Goal: Communication & Community: Answer question/provide support

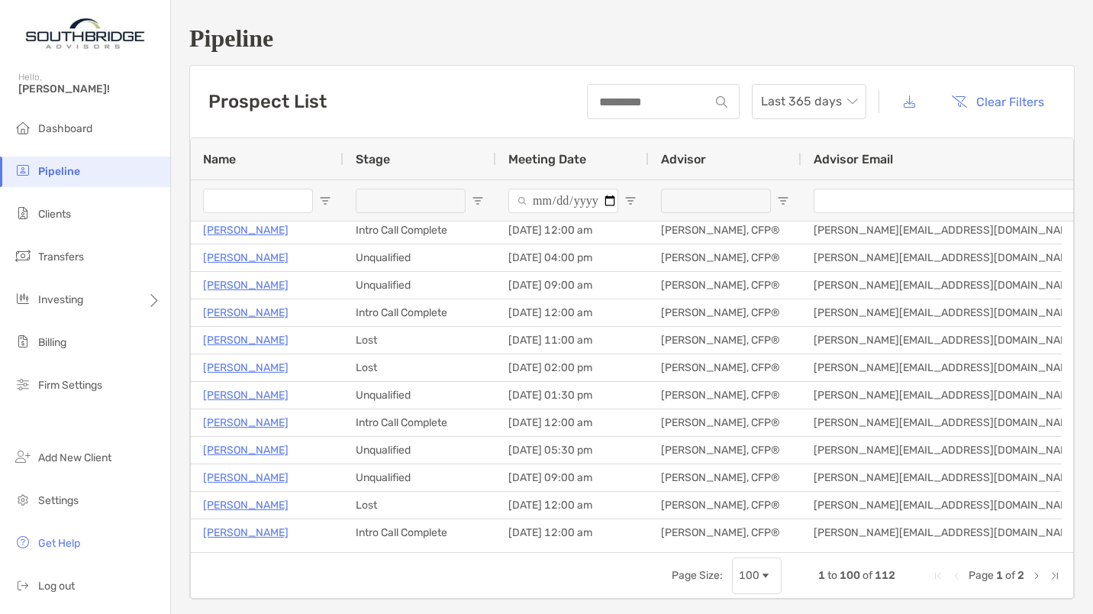
scroll to position [183, 0]
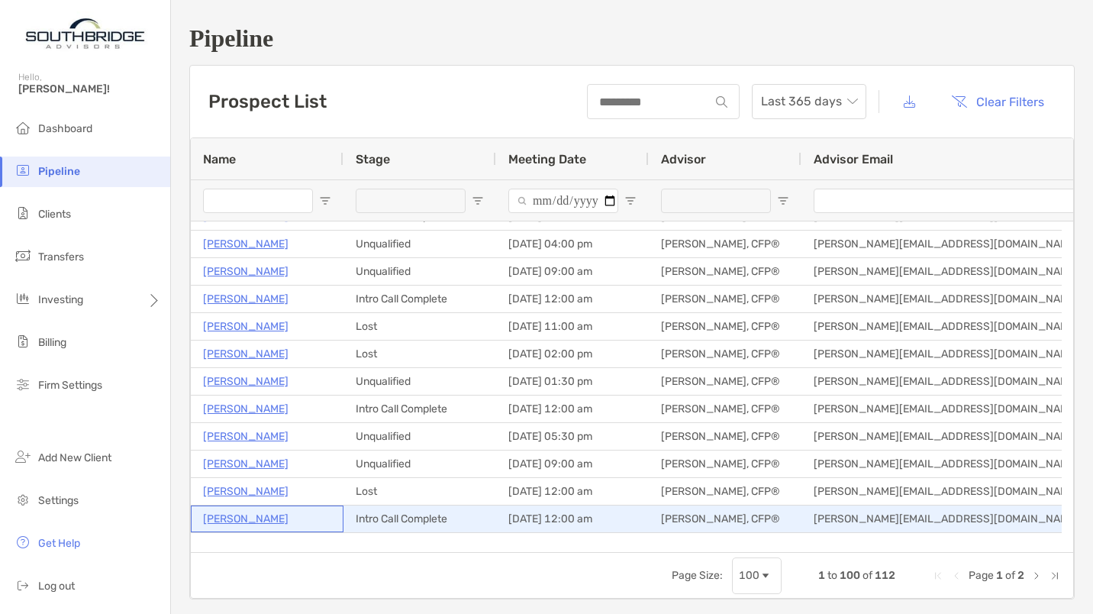
click at [257, 518] on p "Denise Grilliot" at bounding box center [245, 518] width 85 height 19
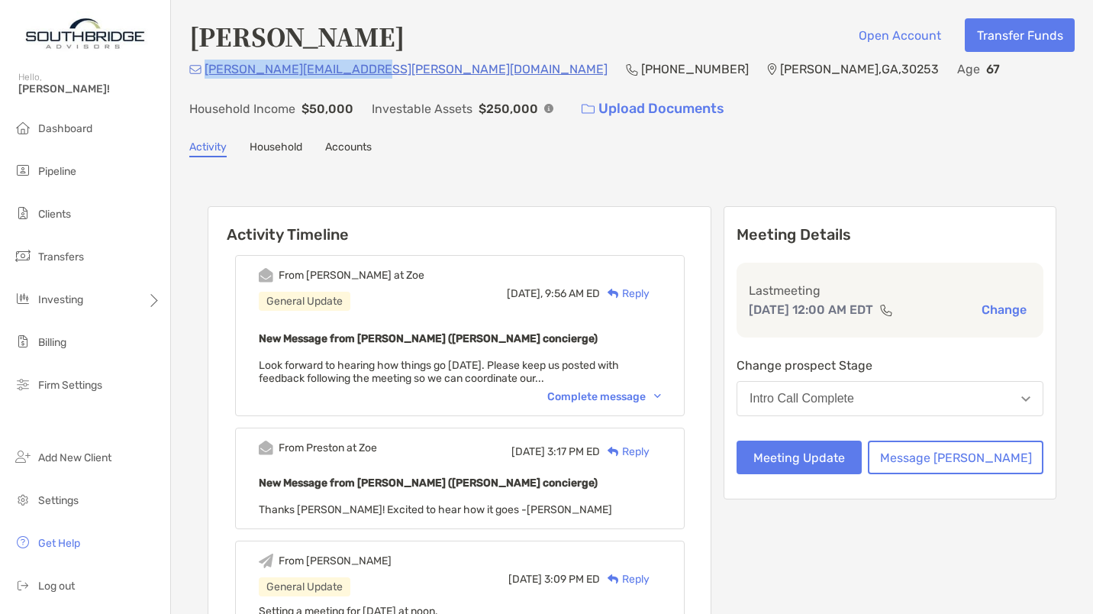
drag, startPoint x: 355, startPoint y: 75, endPoint x: 207, endPoint y: 68, distance: 148.2
click at [207, 68] on div "denise.grilliot@gmail.com (470) 855-4113 McDonough , GA , 30253 Age 67 Househol…" at bounding box center [631, 93] width 885 height 66
copy p "denise.grilliot@gmail.com"
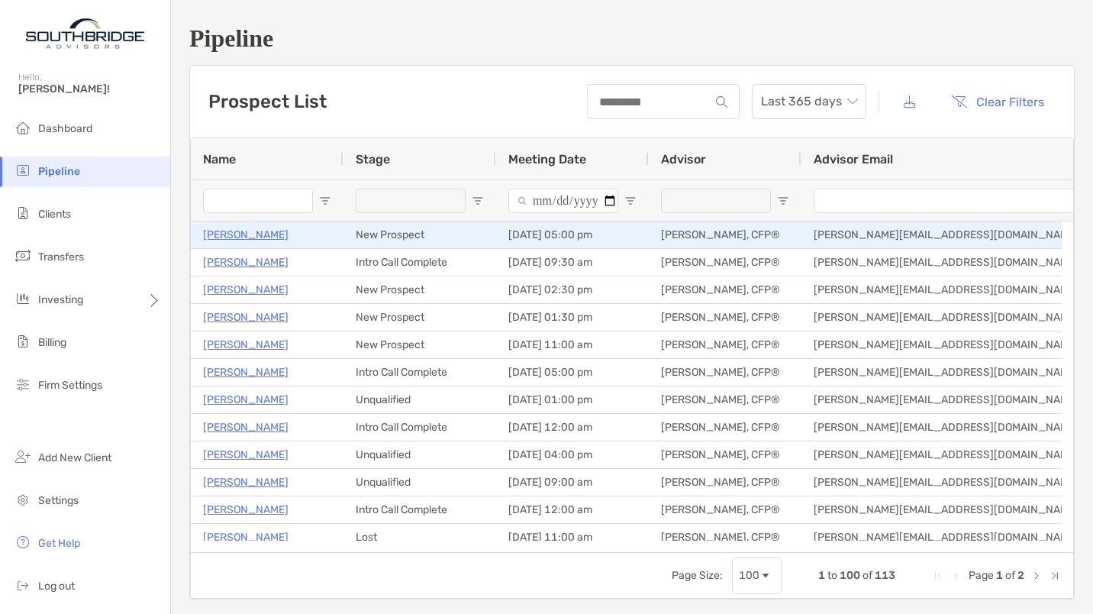
click at [269, 237] on p "[PERSON_NAME]" at bounding box center [245, 234] width 85 height 19
click at [240, 227] on p "[PERSON_NAME]" at bounding box center [245, 234] width 85 height 19
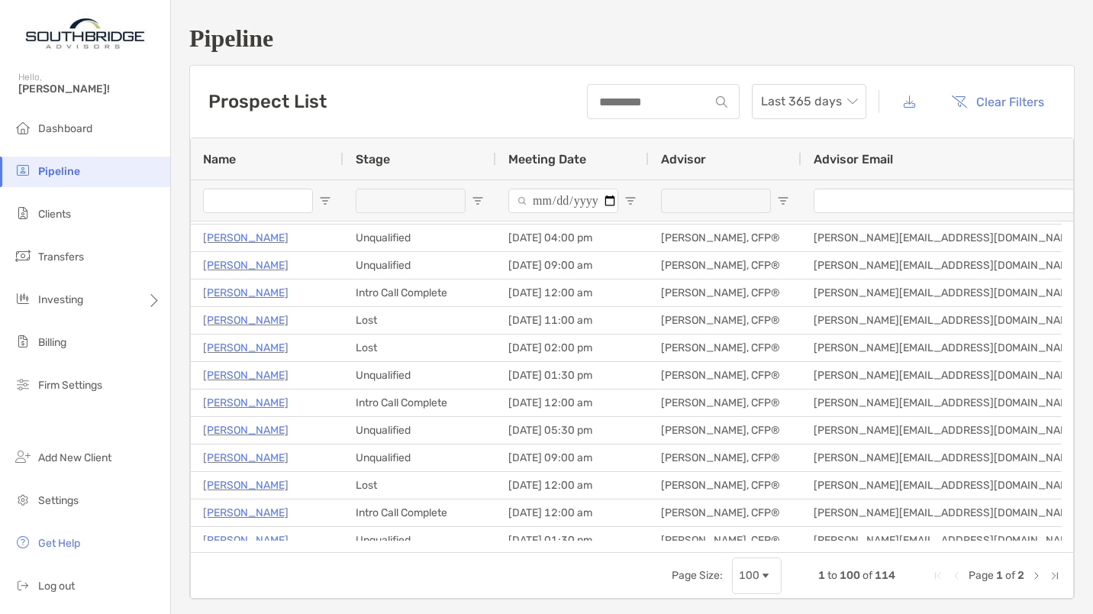
scroll to position [275, 0]
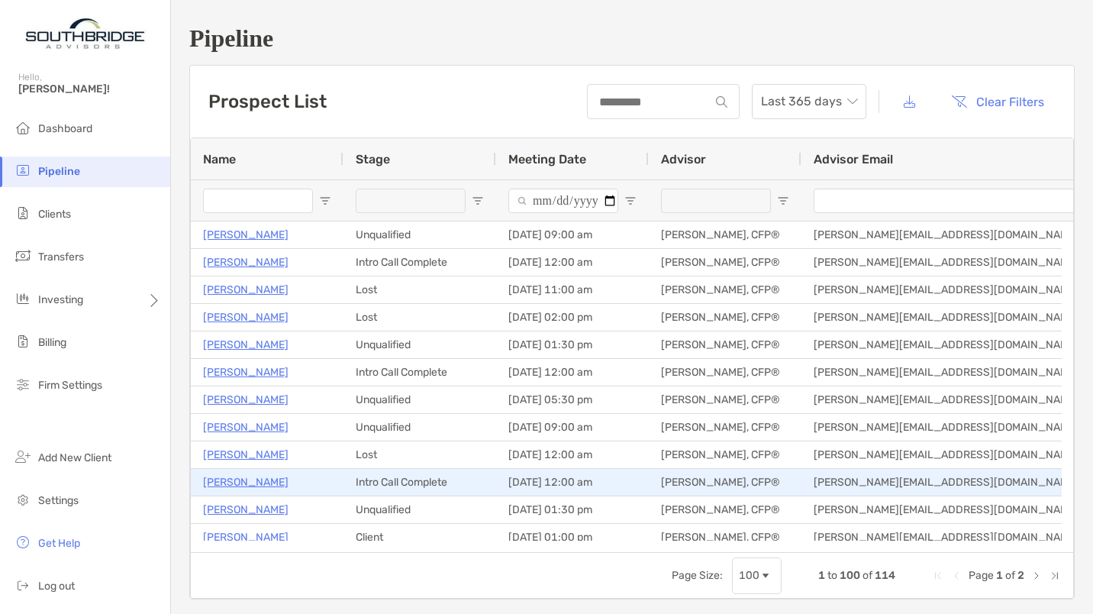
click at [244, 473] on p "Denise Grilliot" at bounding box center [245, 481] width 85 height 19
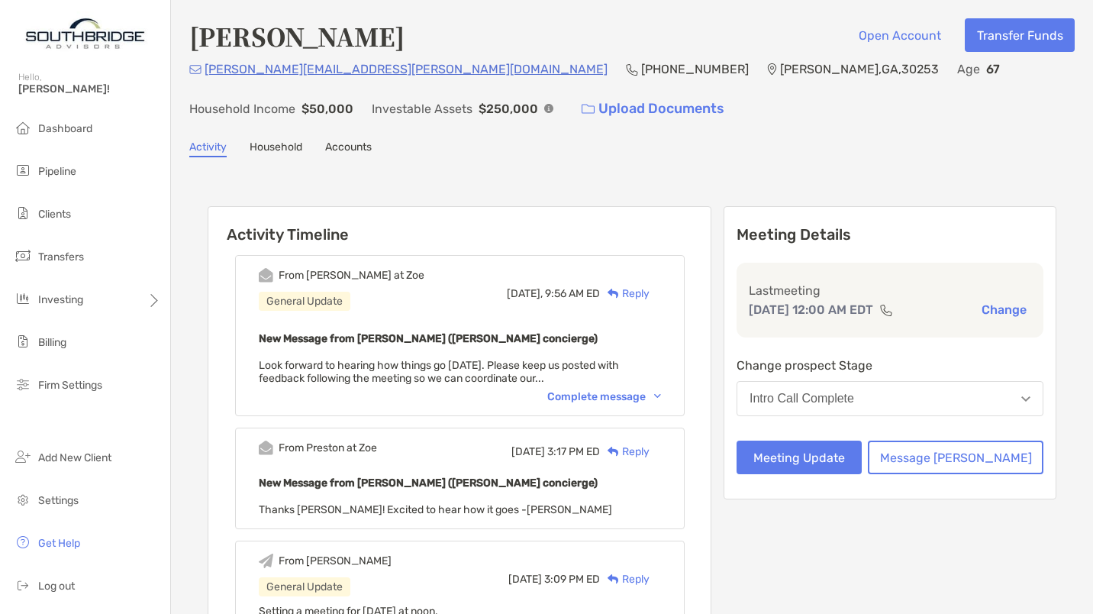
click at [647, 291] on div "Reply" at bounding box center [625, 293] width 50 height 16
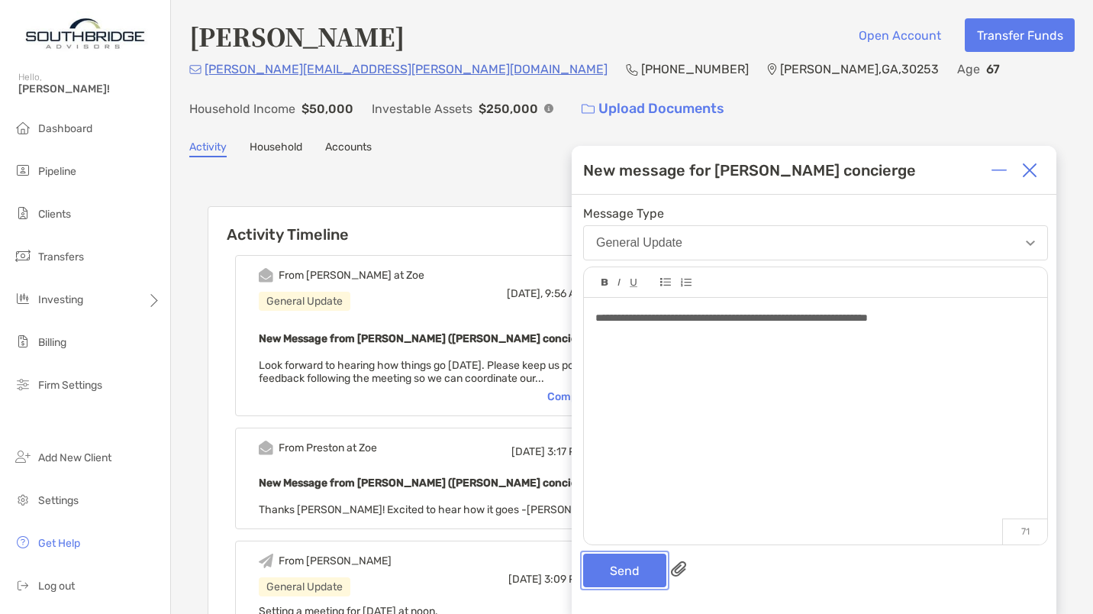
click at [621, 572] on button "Send" at bounding box center [624, 570] width 83 height 34
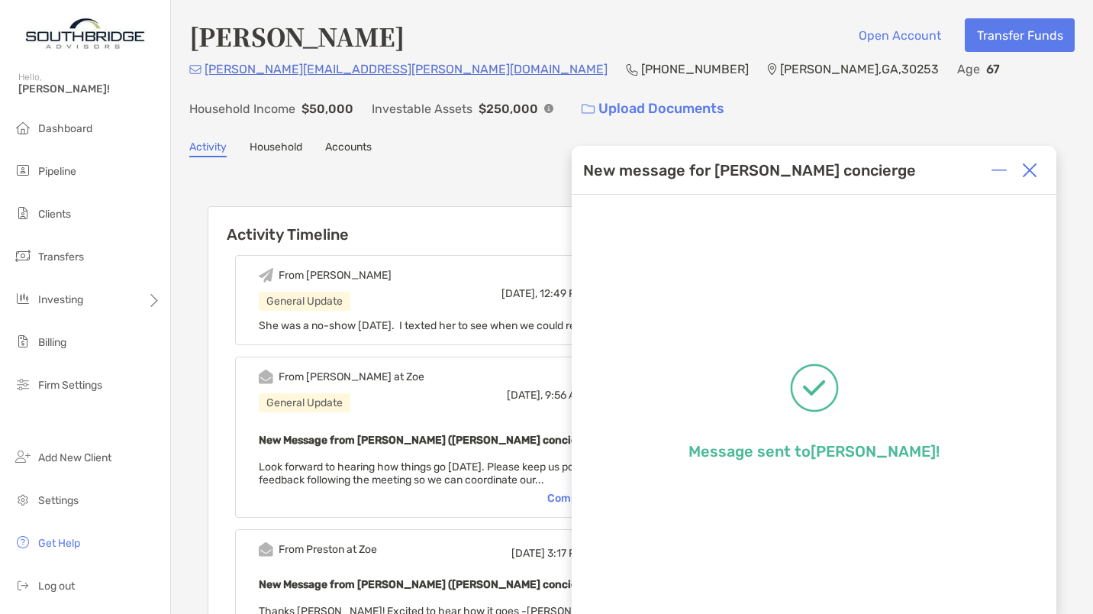
click at [1030, 167] on img at bounding box center [1029, 170] width 15 height 15
